Goal: Book appointment/travel/reservation

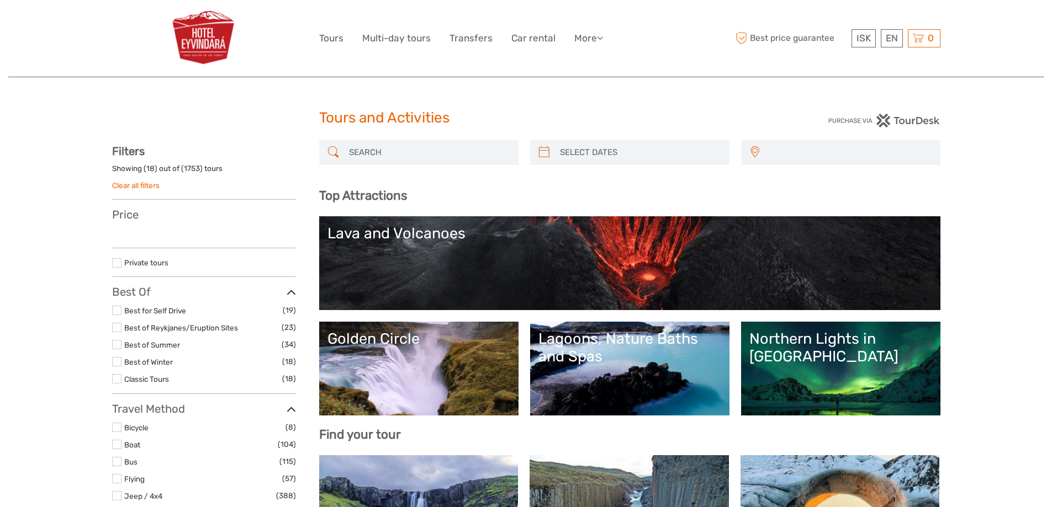
select select
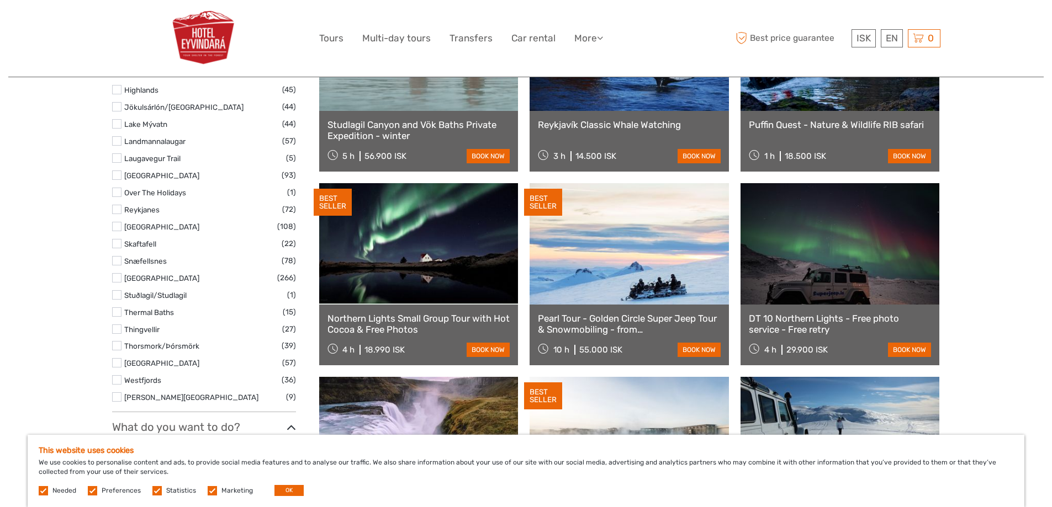
scroll to position [662, 0]
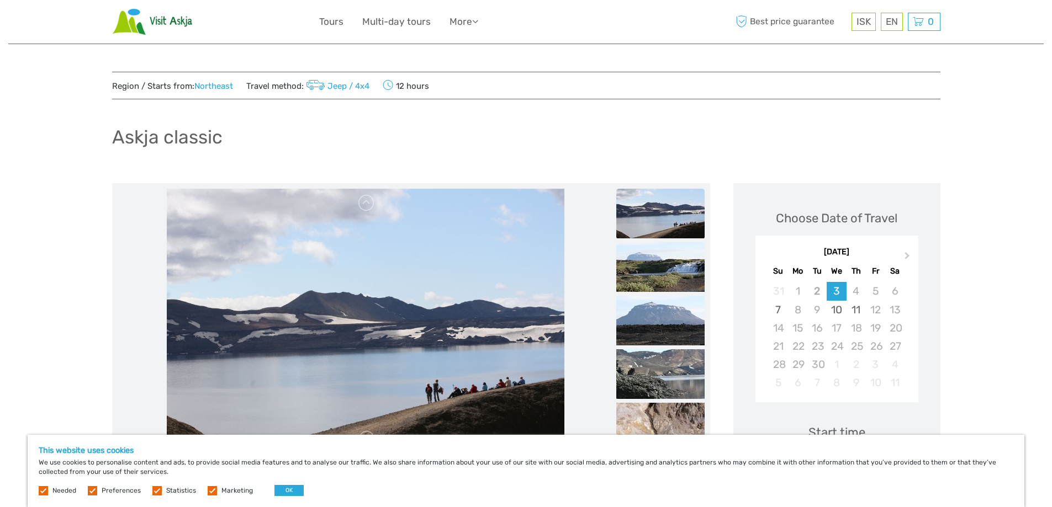
click at [856, 347] on div "25" at bounding box center [855, 346] width 19 height 18
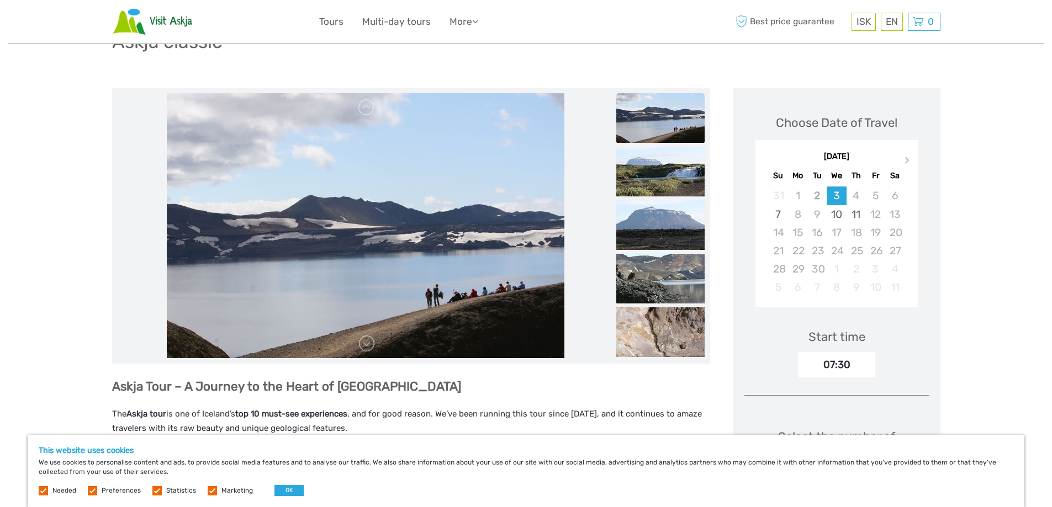
scroll to position [110, 0]
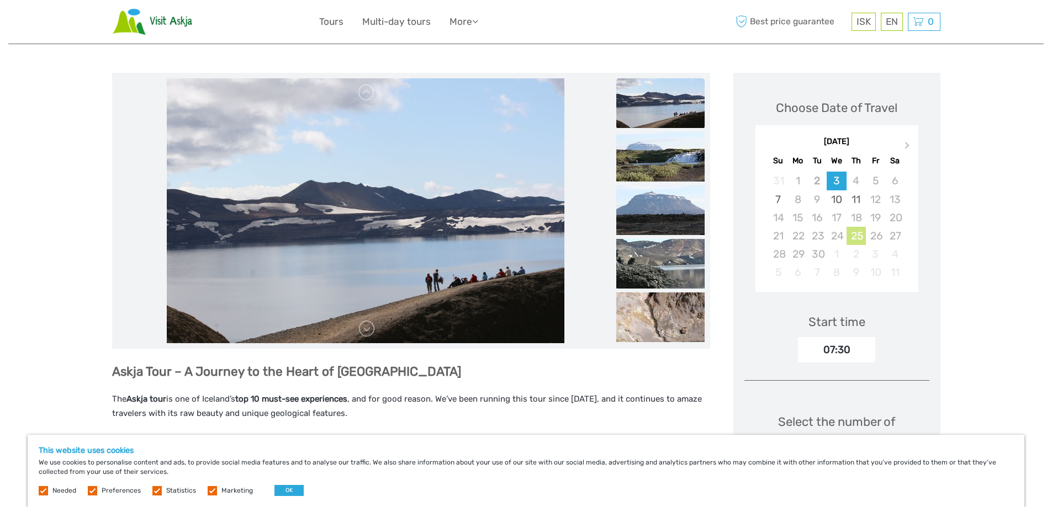
click at [856, 233] on div "25" at bounding box center [855, 236] width 19 height 18
click at [903, 150] on button "Next Month" at bounding box center [908, 148] width 18 height 18
click at [766, 146] on span "Previous Month" at bounding box center [766, 148] width 0 height 16
click at [853, 232] on div "25" at bounding box center [855, 236] width 19 height 18
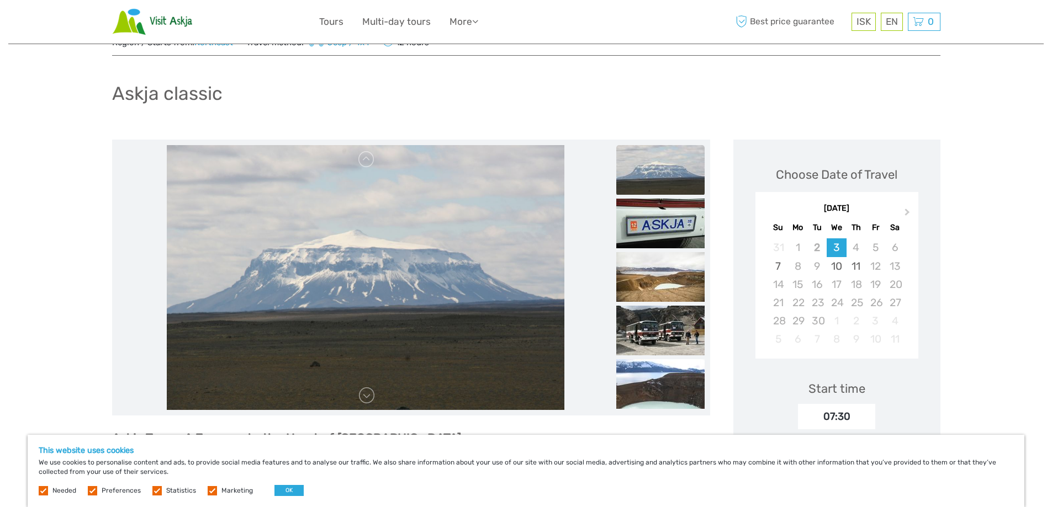
scroll to position [30, 0]
